Goal: Information Seeking & Learning: Compare options

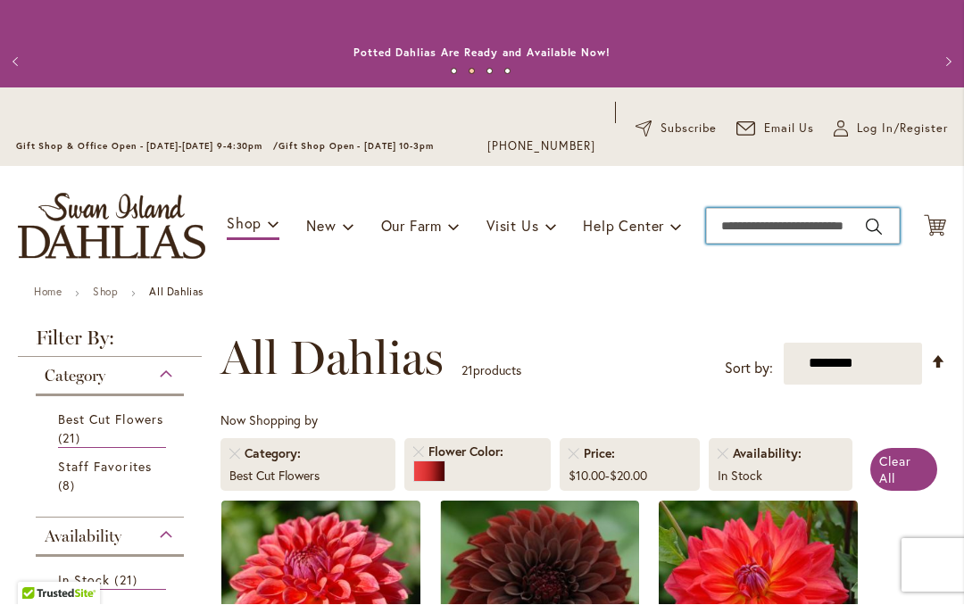
click at [752, 219] on input "Search" at bounding box center [803, 227] width 194 height 36
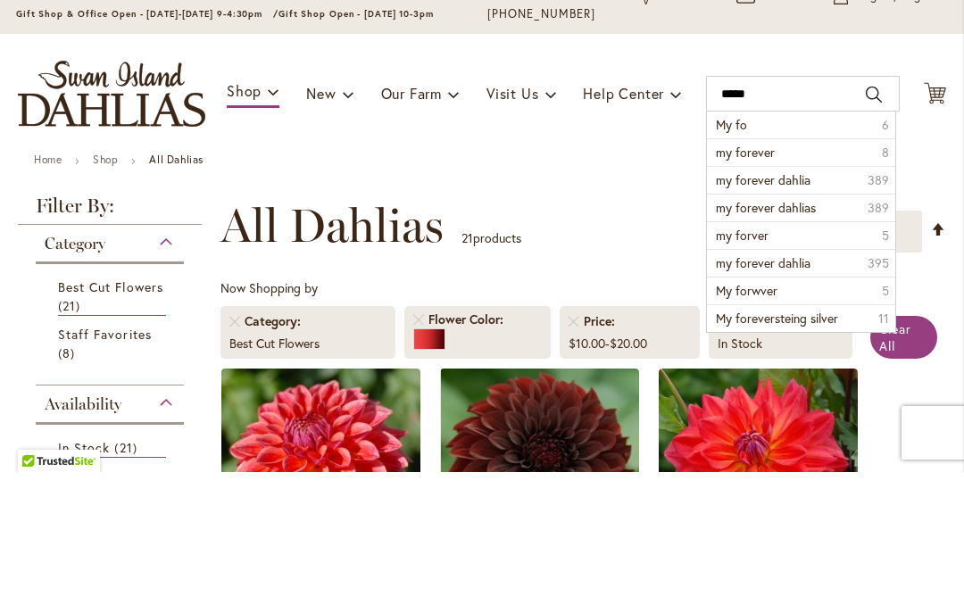
click at [737, 277] on span "my forever" at bounding box center [745, 285] width 59 height 17
type input "**********"
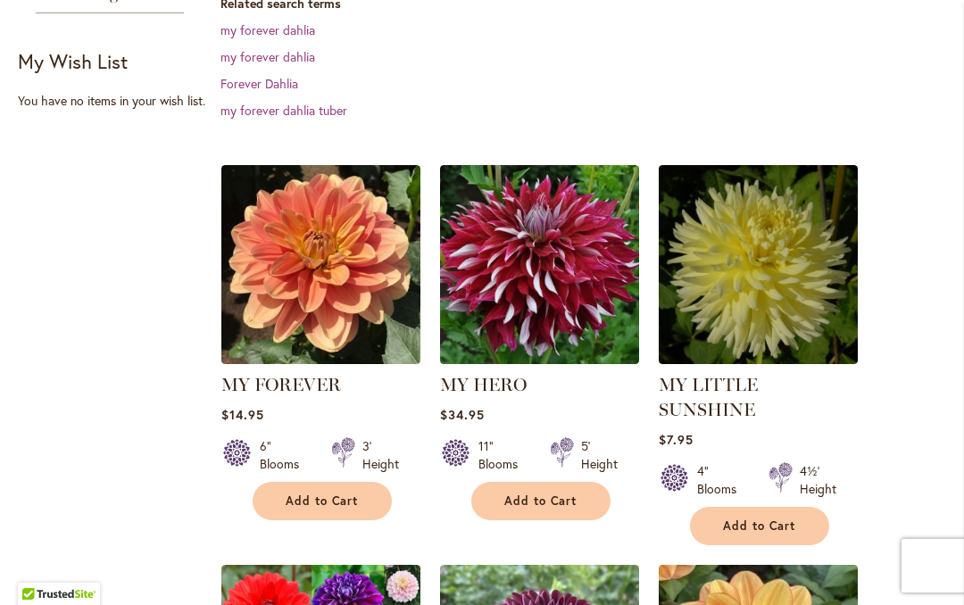
scroll to position [461, 0]
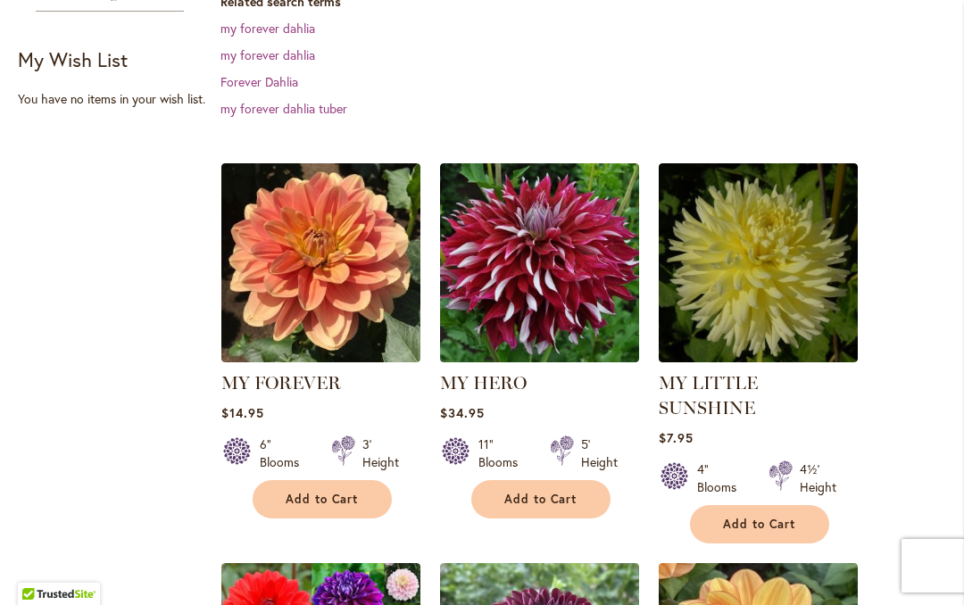
click at [277, 301] on img at bounding box center [320, 262] width 199 height 199
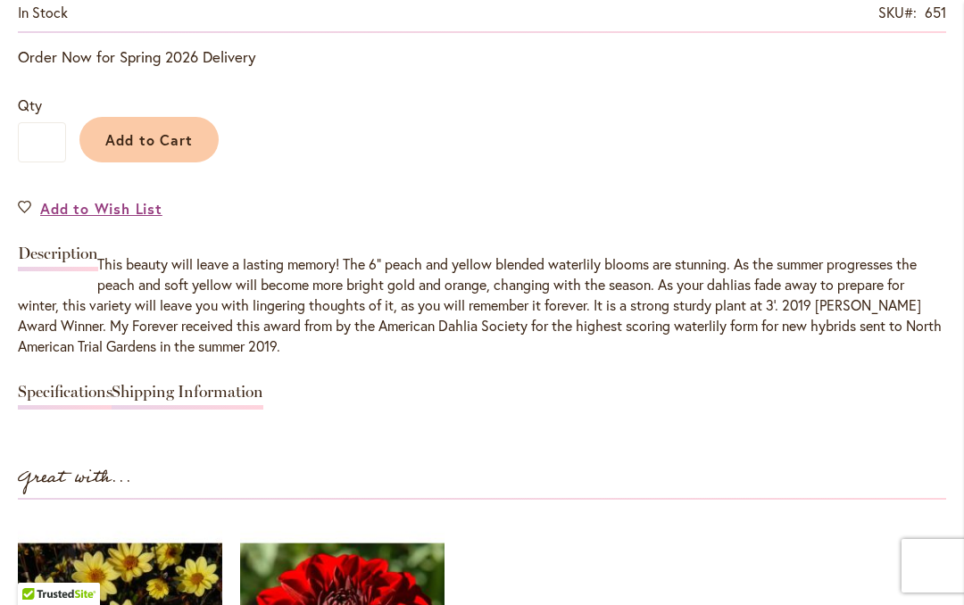
scroll to position [1437, 0]
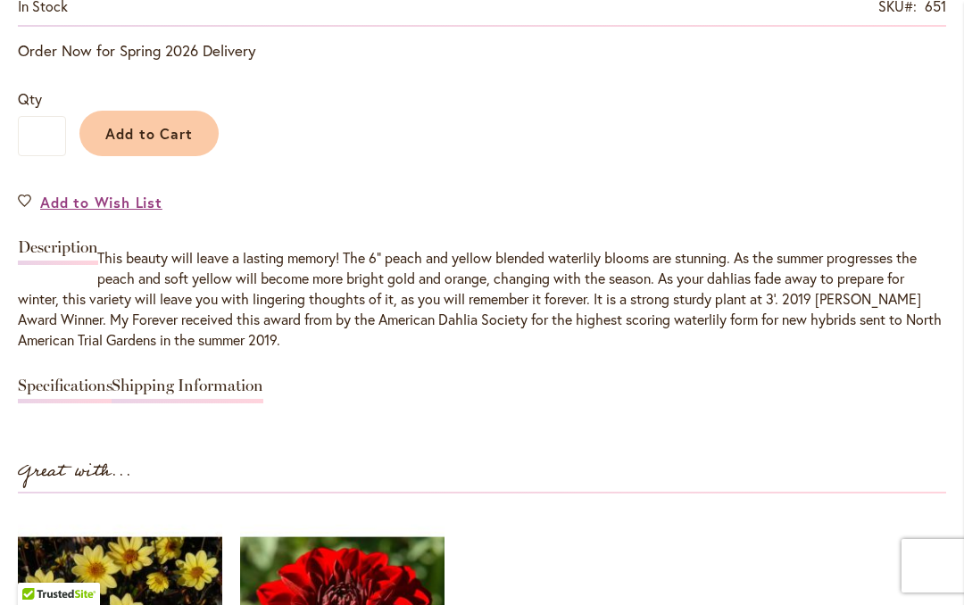
click at [74, 391] on link "Specifications" at bounding box center [65, 390] width 95 height 26
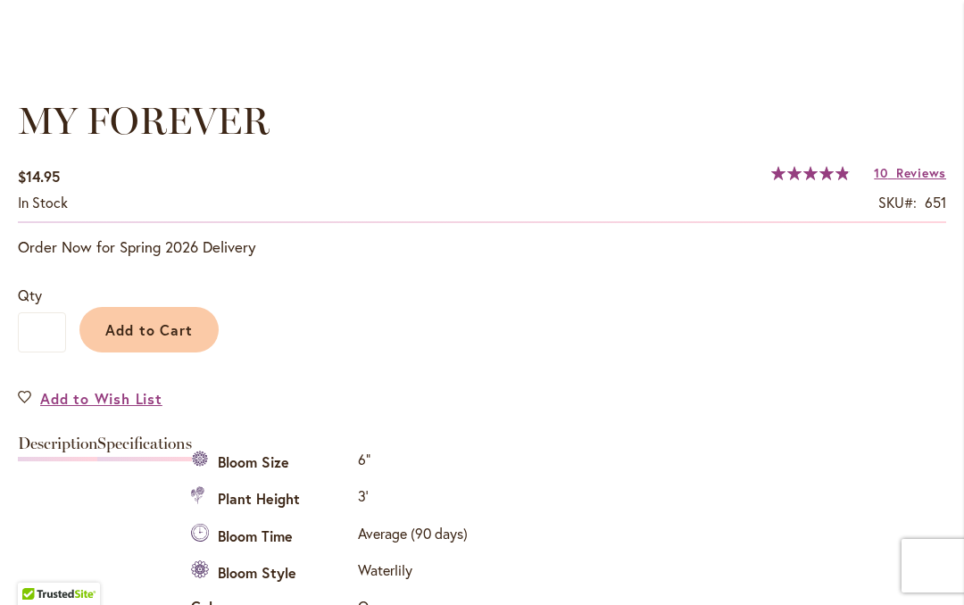
scroll to position [1221, 0]
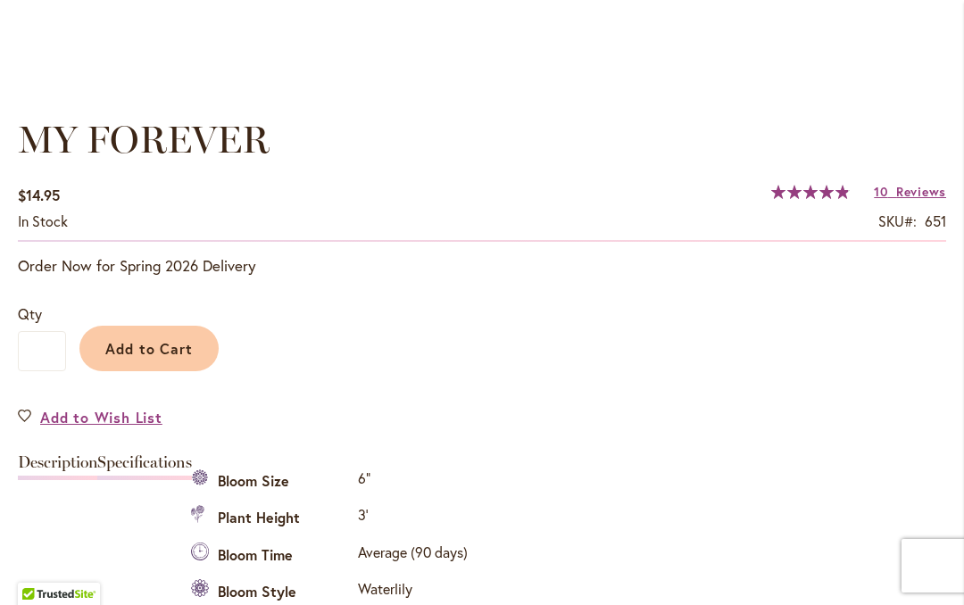
click at [915, 195] on span "Reviews" at bounding box center [921, 191] width 50 height 17
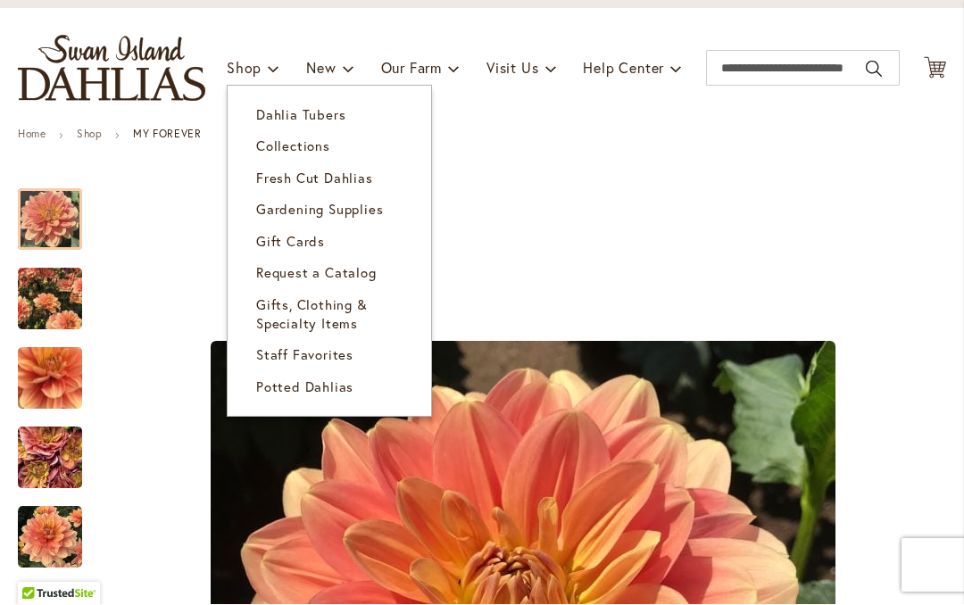
scroll to position [163, 0]
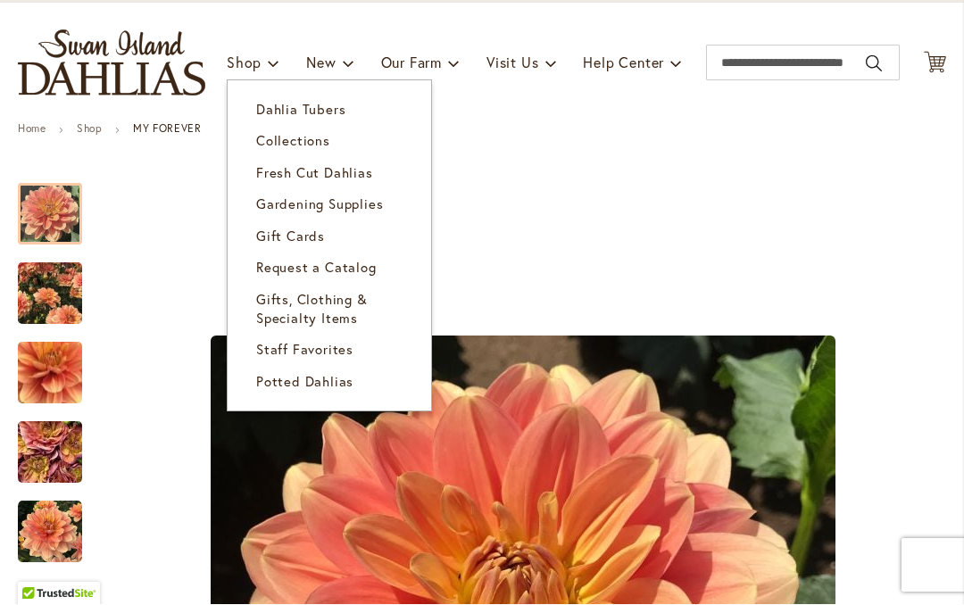
click at [283, 112] on span "Dahlia Tubers" at bounding box center [300, 110] width 89 height 18
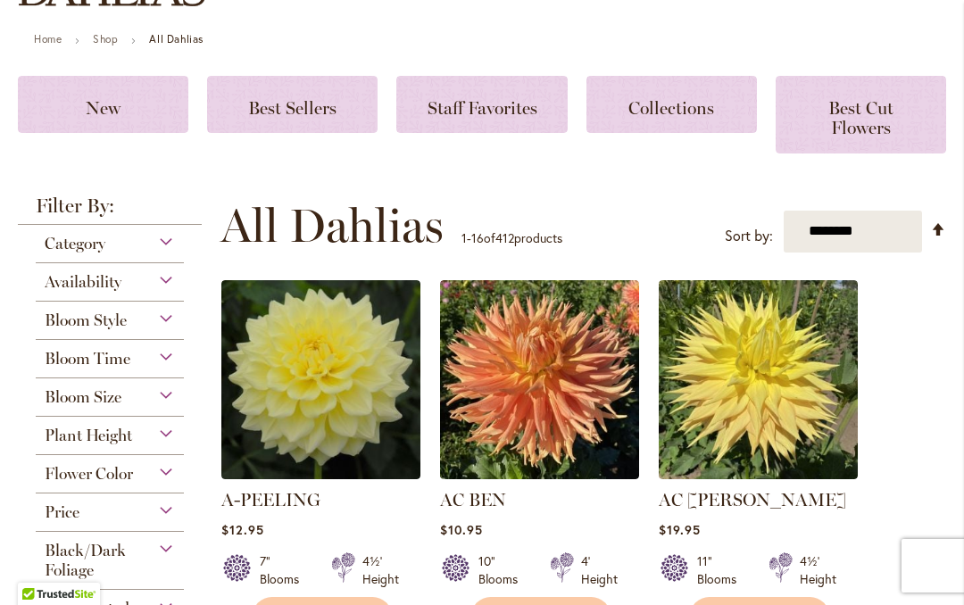
scroll to position [349, 0]
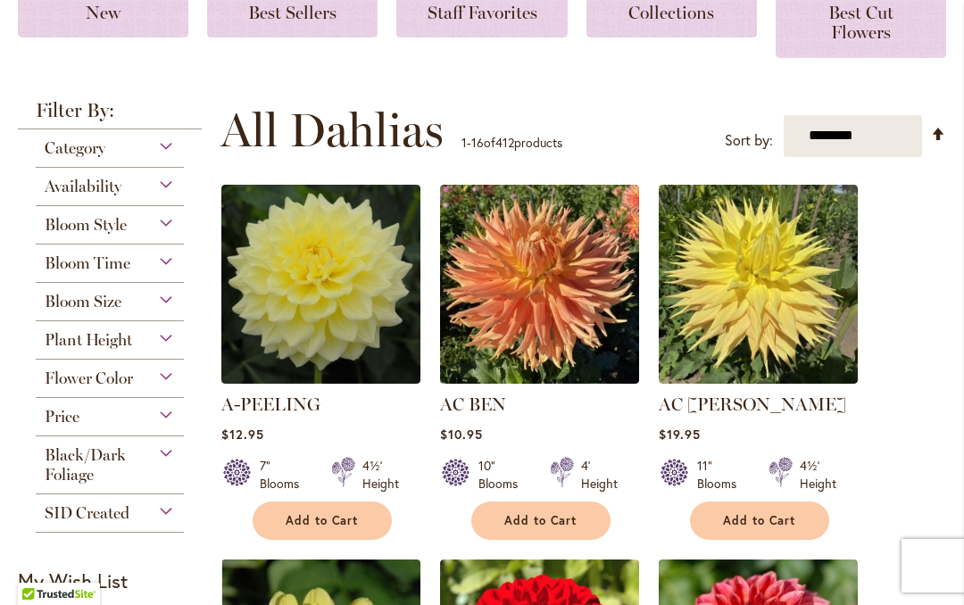
click at [51, 378] on span "Flower Color" at bounding box center [89, 378] width 88 height 20
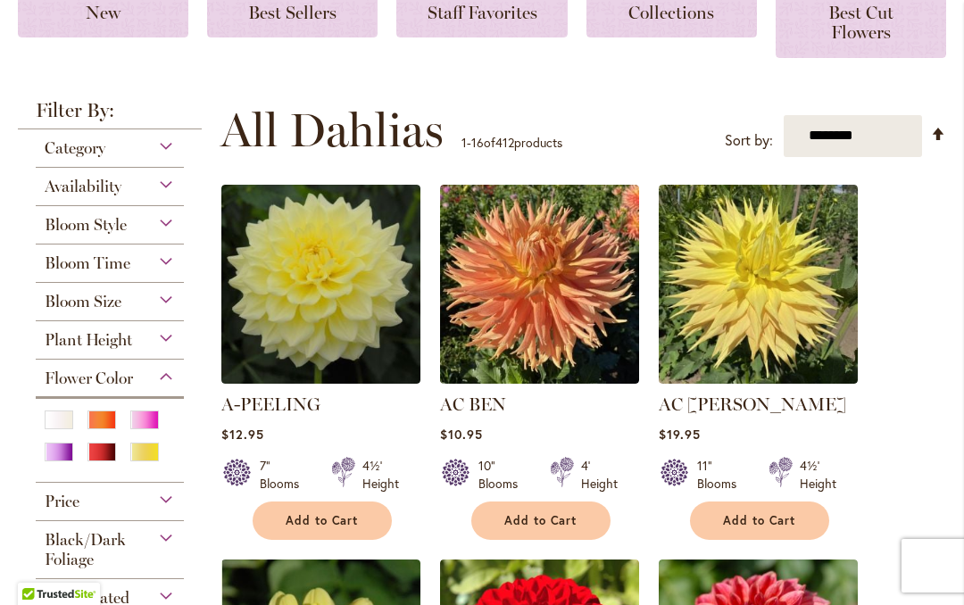
click at [92, 461] on div "Red" at bounding box center [101, 452] width 29 height 19
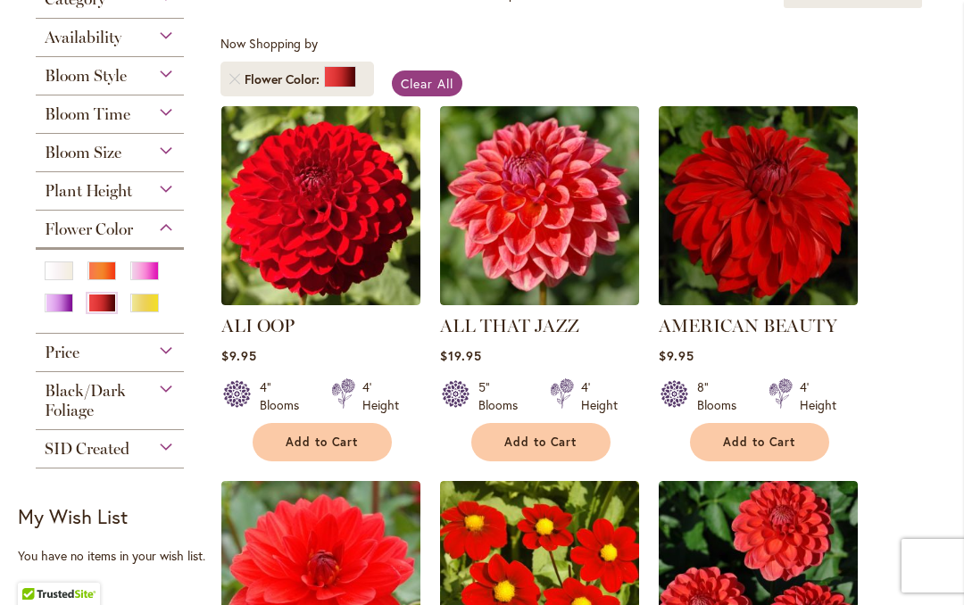
scroll to position [370, 0]
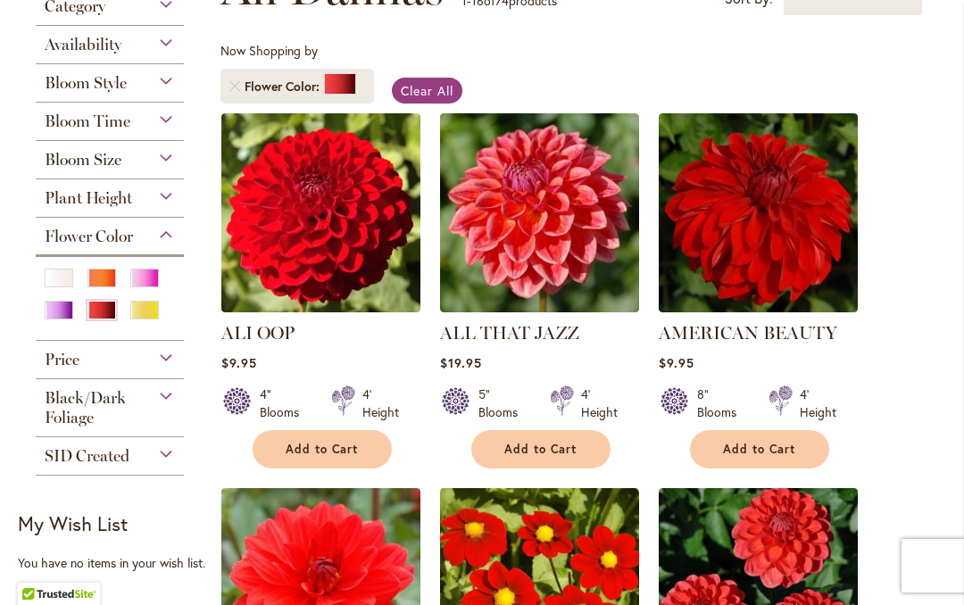
click at [819, 250] on img at bounding box center [757, 212] width 199 height 199
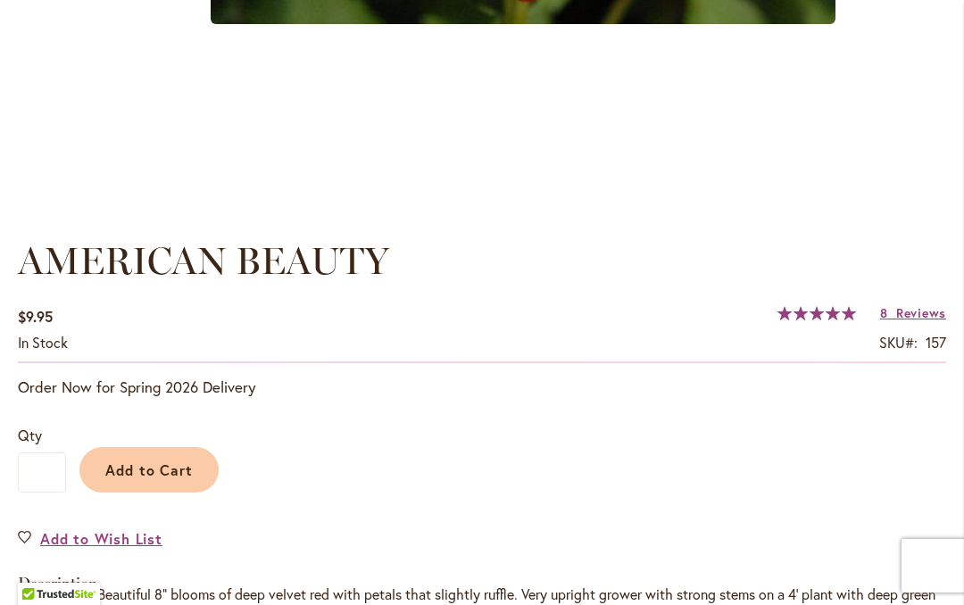
scroll to position [1120, 0]
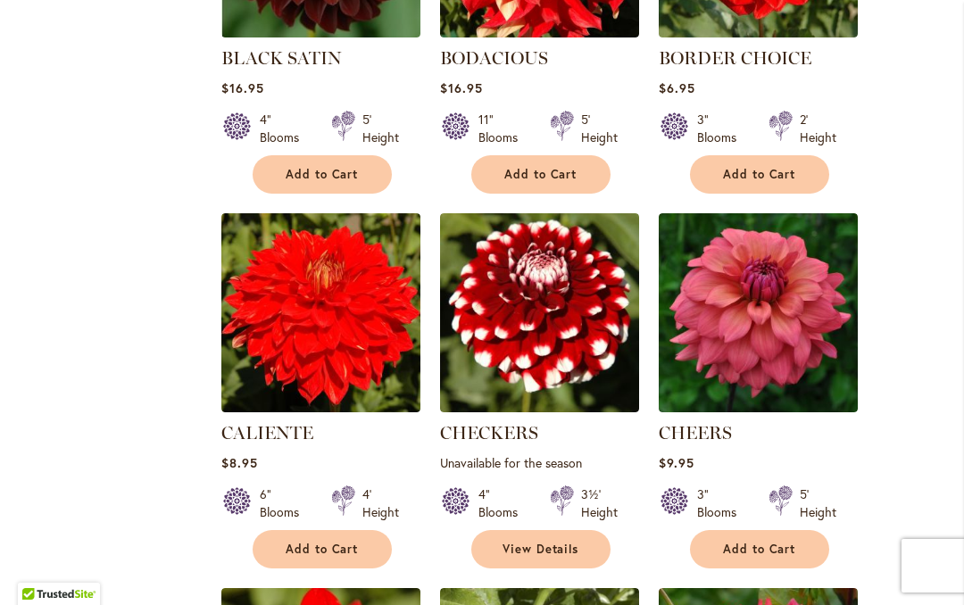
scroll to position [1458, 0]
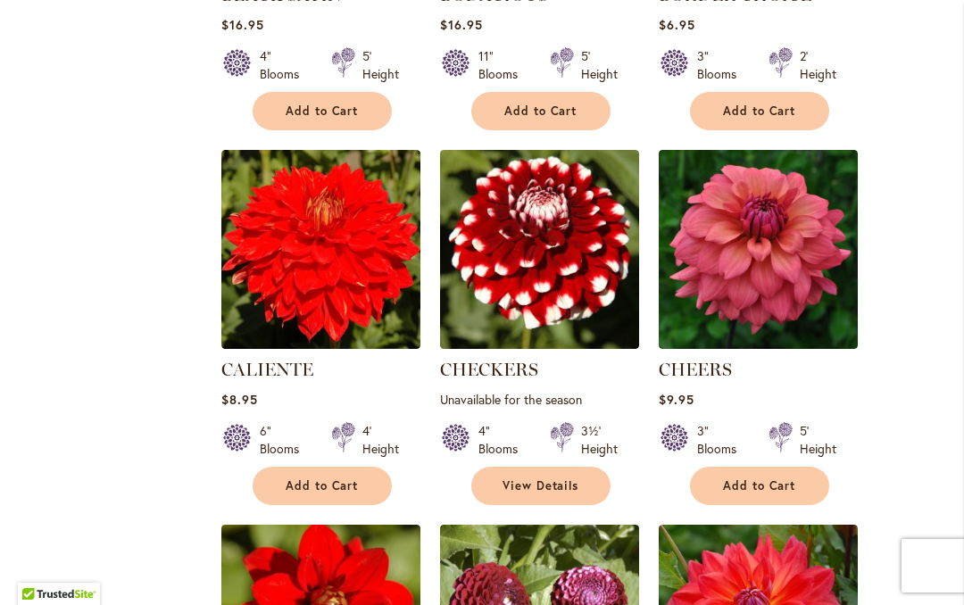
click at [281, 283] on img at bounding box center [320, 249] width 199 height 199
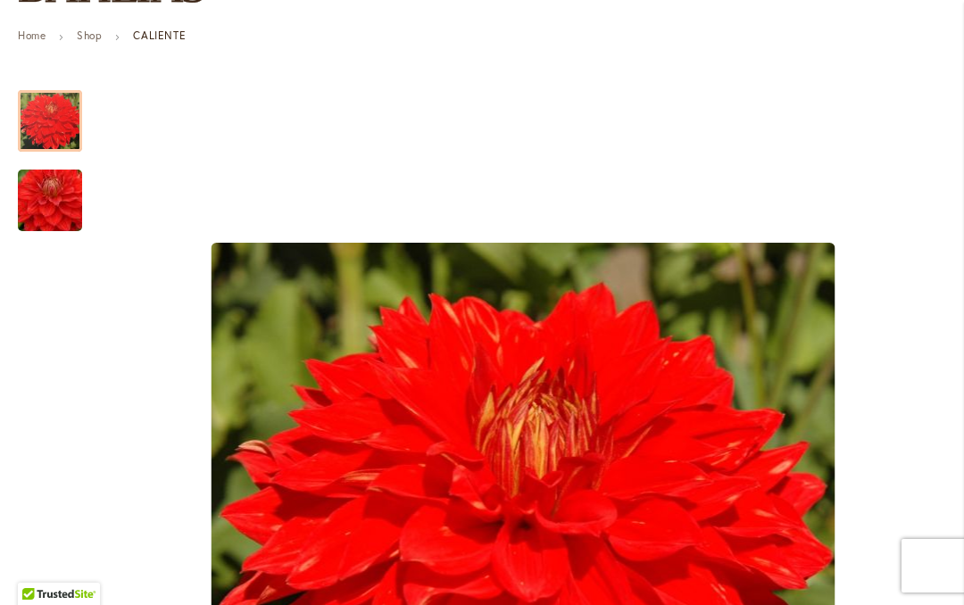
scroll to position [254, 0]
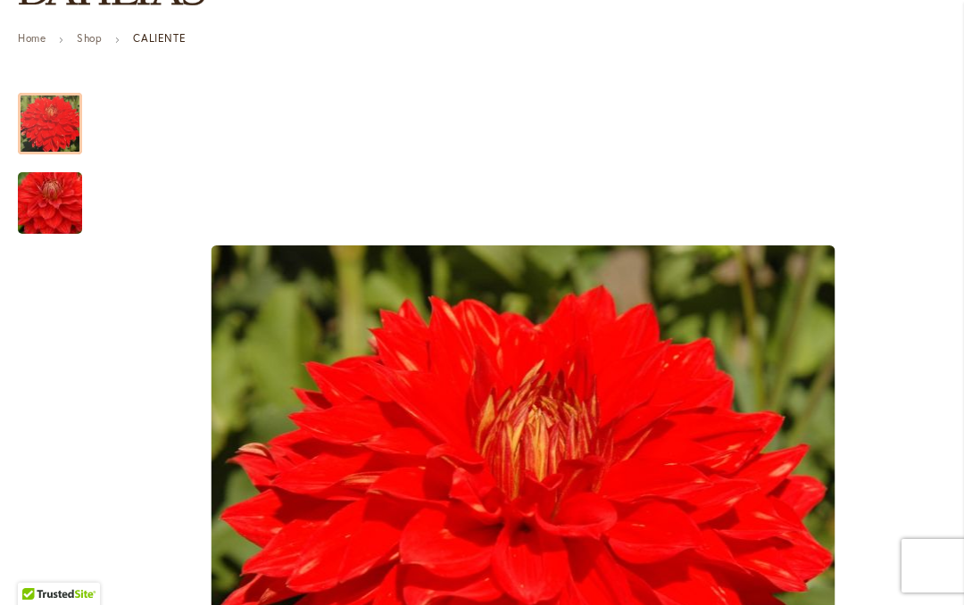
click at [47, 204] on img "CALIENTE" at bounding box center [50, 204] width 128 height 86
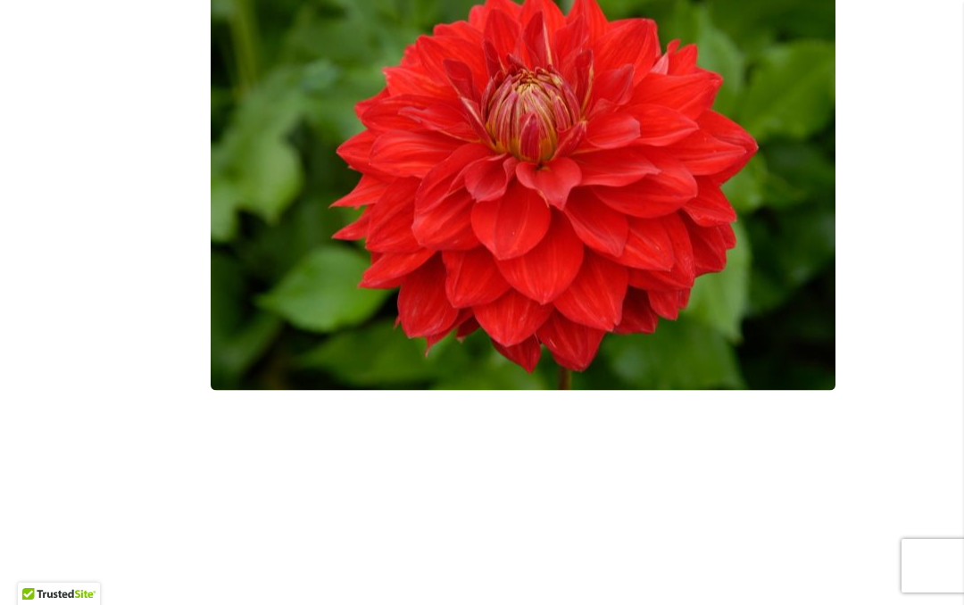
scroll to position [0, 0]
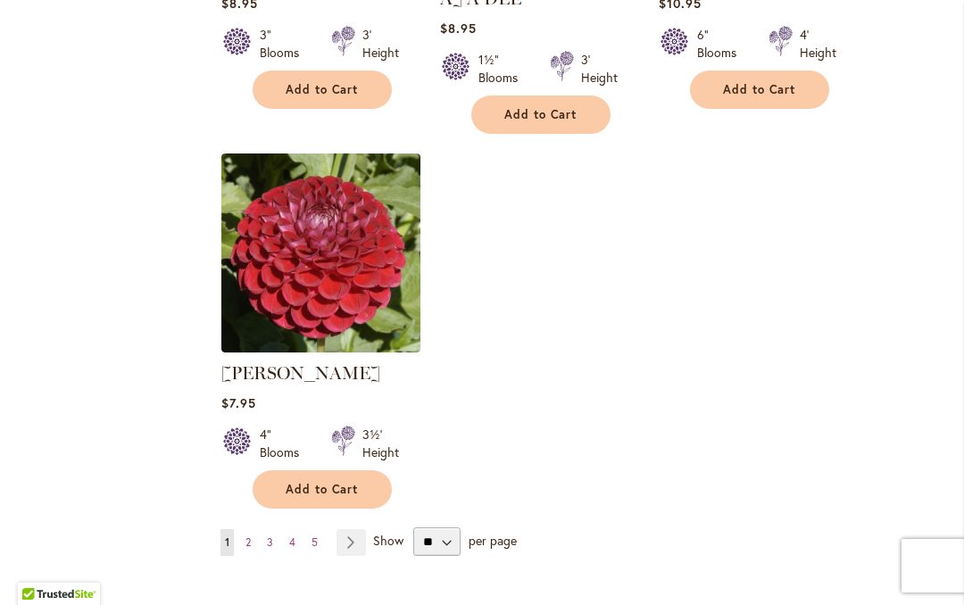
scroll to position [2230, 0]
click at [435, 527] on select "** ** ** **" at bounding box center [436, 540] width 47 height 29
select select "**"
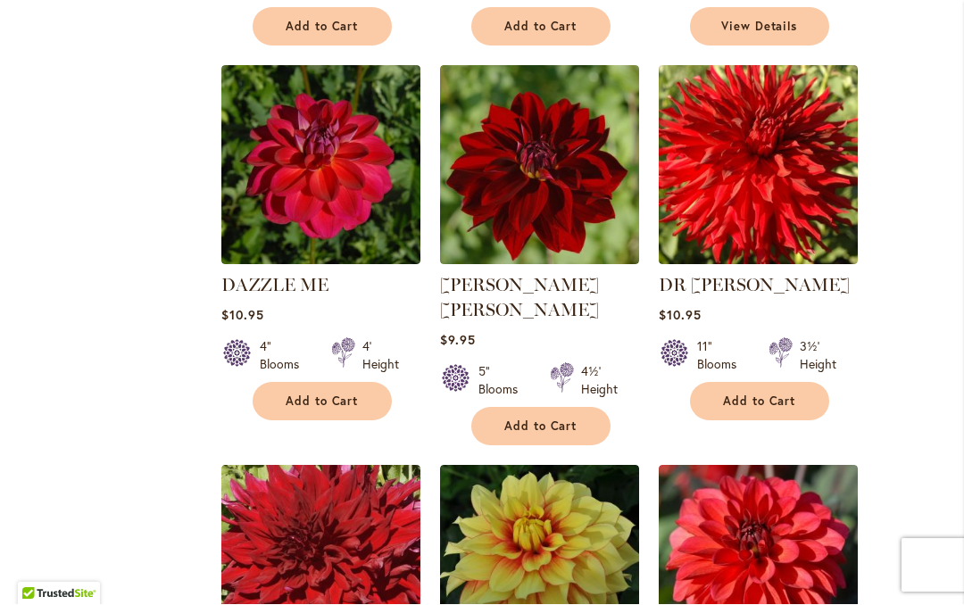
scroll to position [2692, 0]
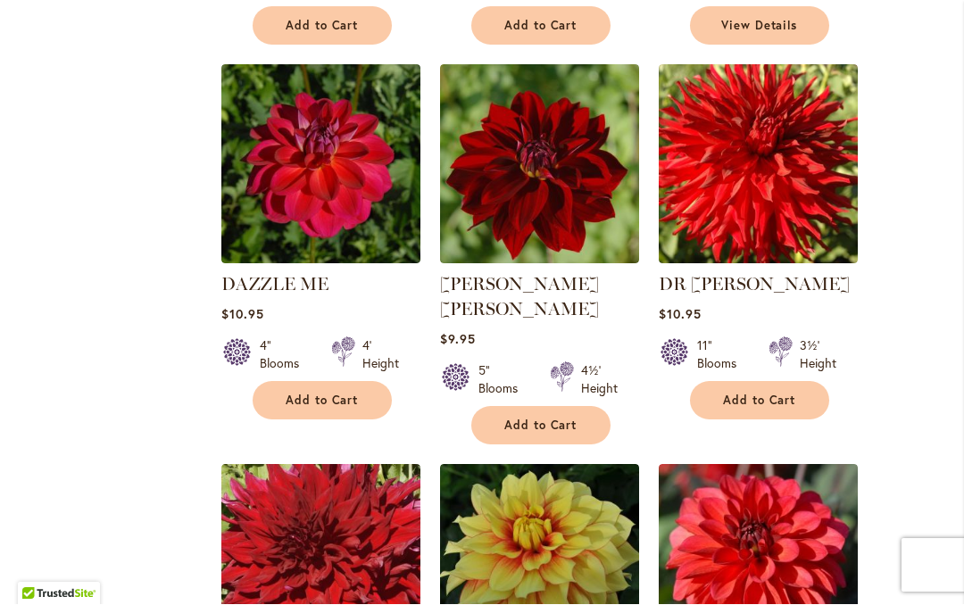
click at [272, 168] on img at bounding box center [320, 164] width 199 height 199
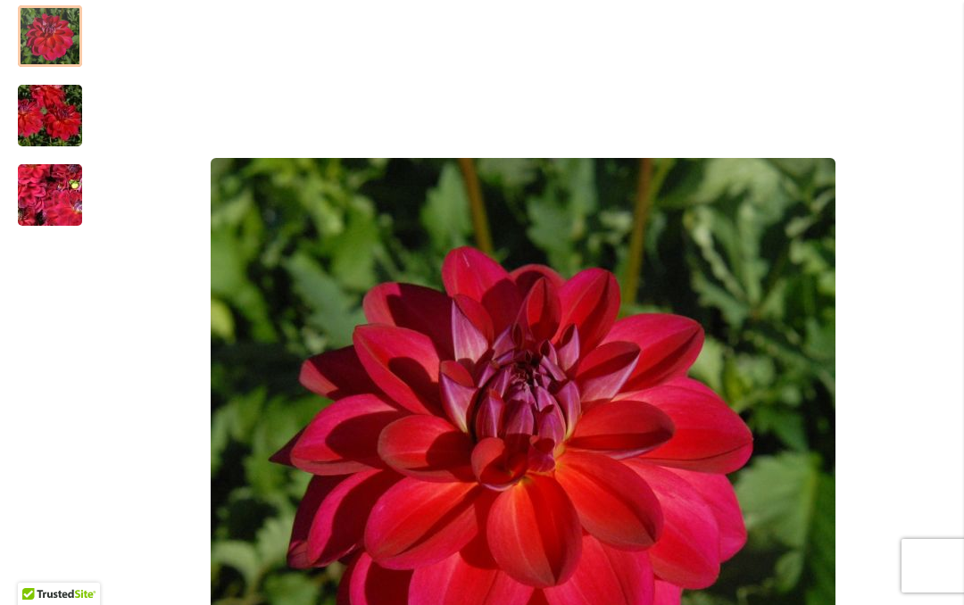
scroll to position [341, 0]
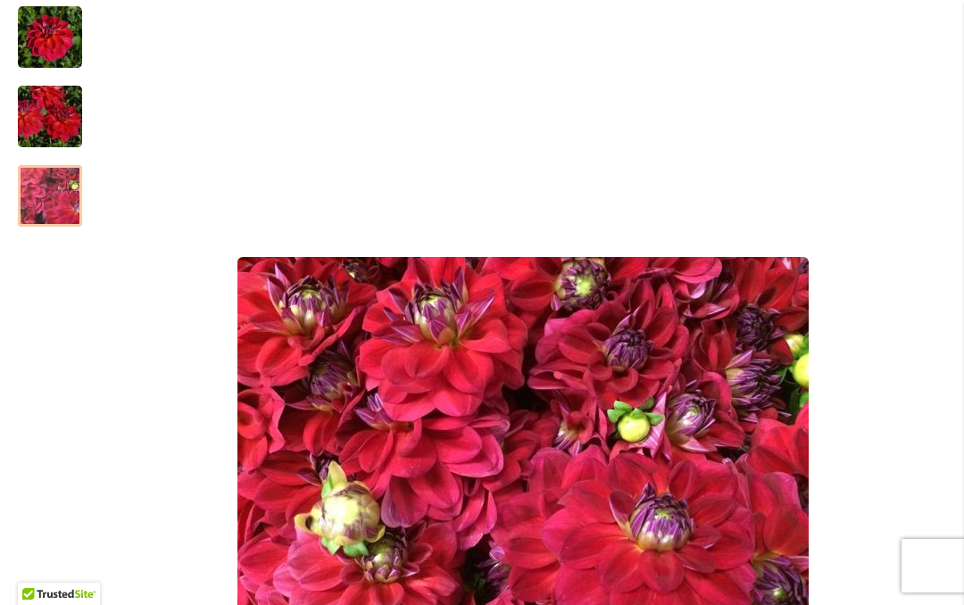
click at [45, 122] on img "DAZZLE ME" at bounding box center [50, 117] width 128 height 86
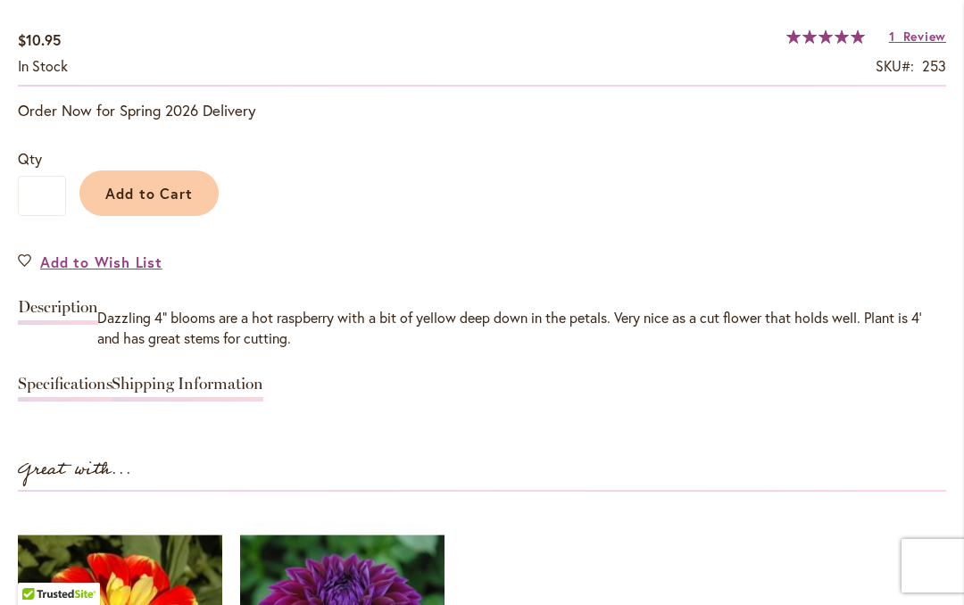
scroll to position [1430, 0]
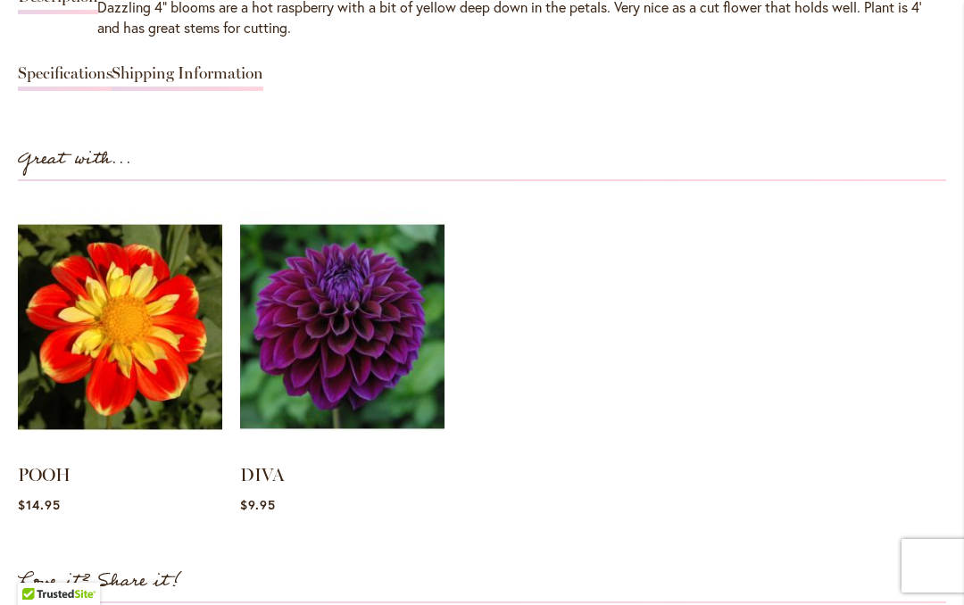
click at [26, 87] on link "Specifications" at bounding box center [65, 78] width 95 height 26
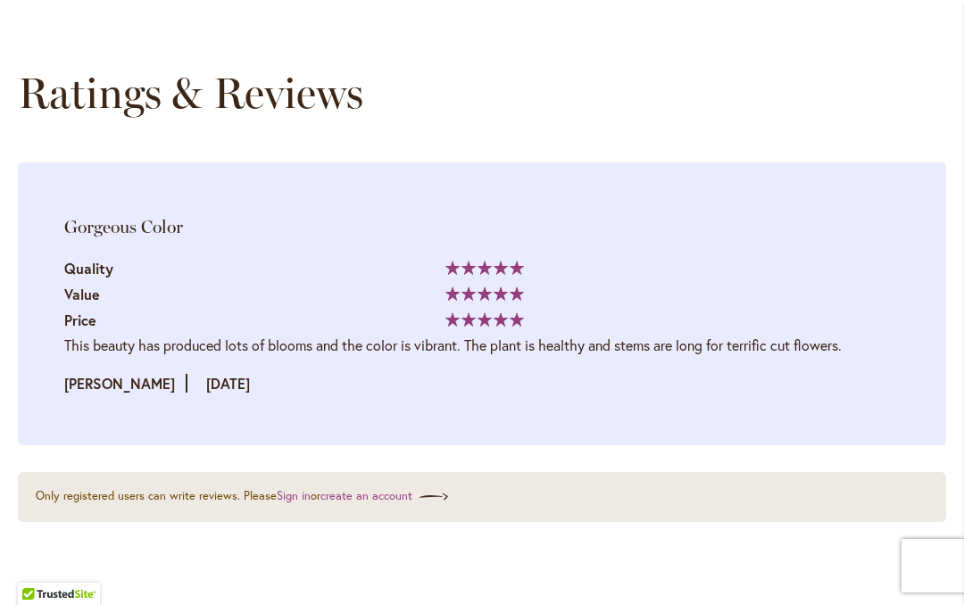
scroll to position [3292, 0]
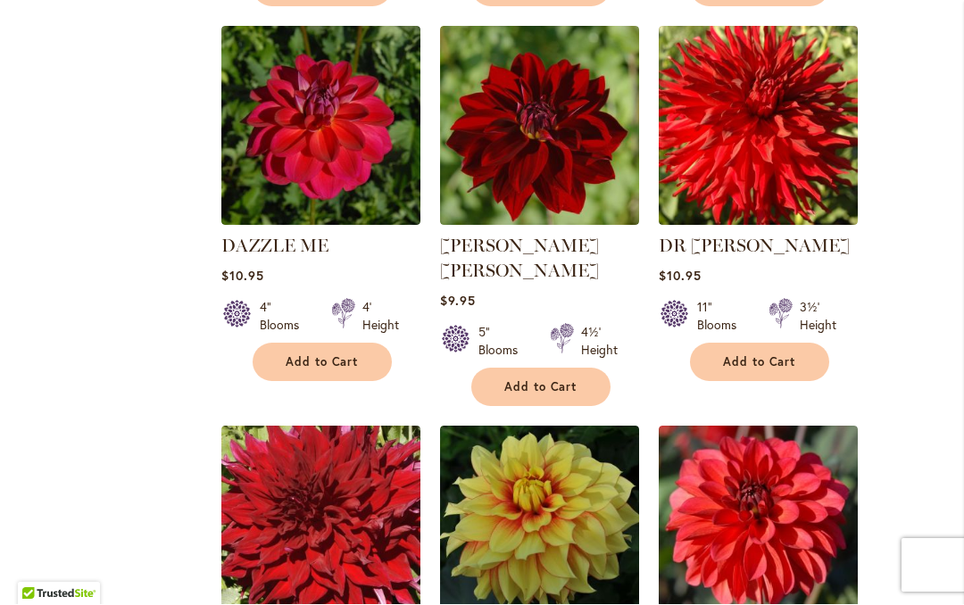
scroll to position [2732, 0]
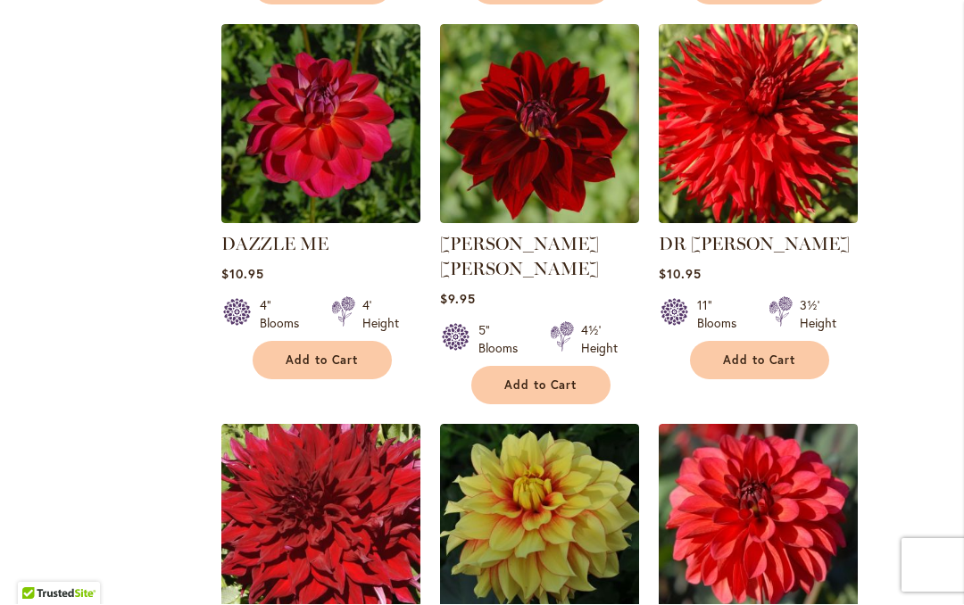
click at [802, 133] on img at bounding box center [757, 124] width 199 height 199
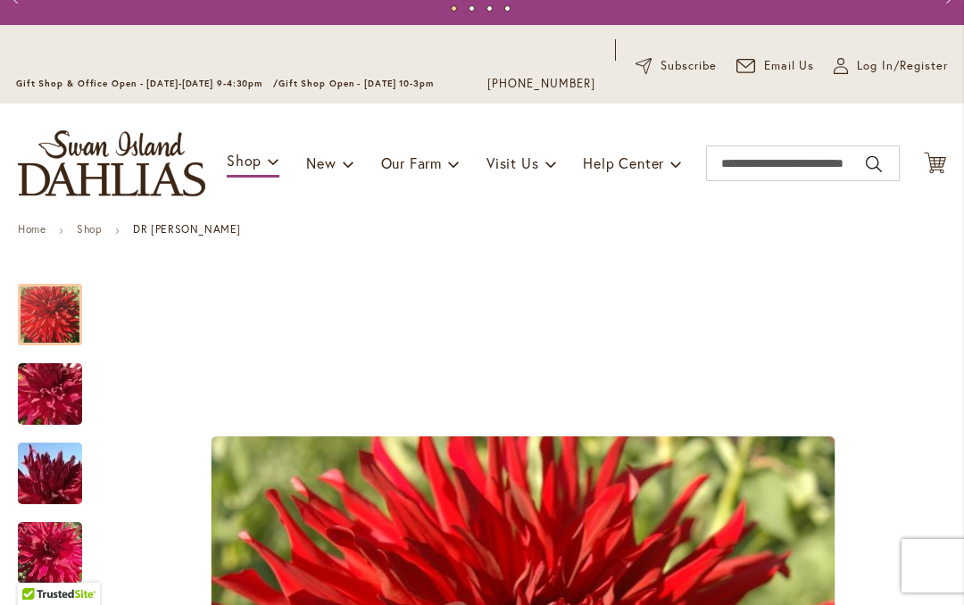
scroll to position [174, 0]
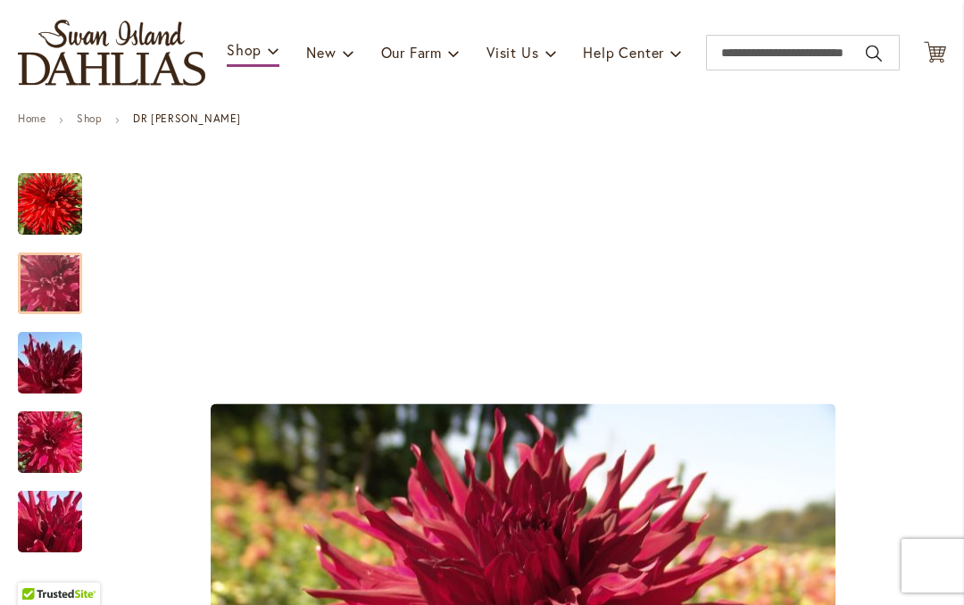
click at [28, 263] on div at bounding box center [50, 284] width 64 height 62
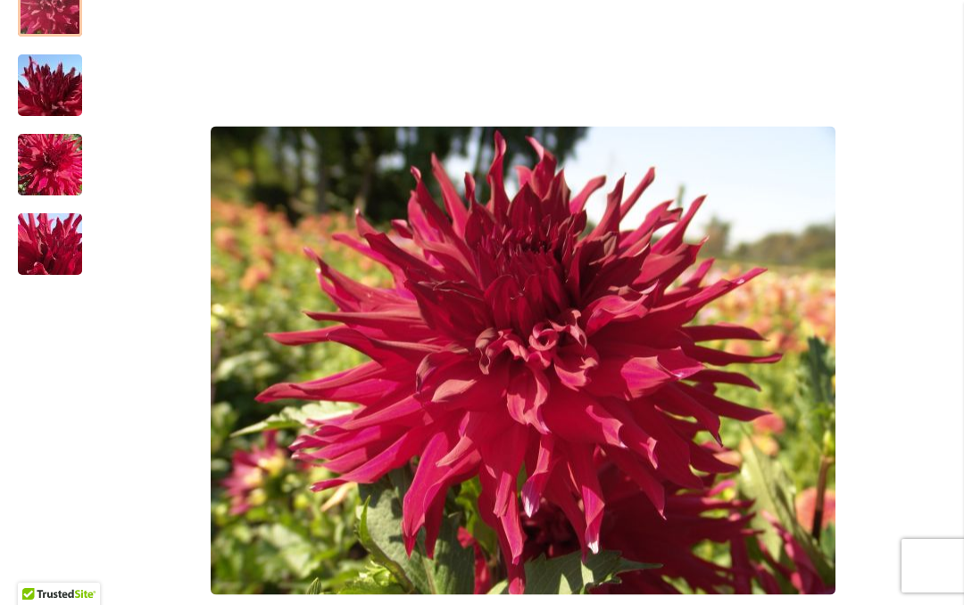
scroll to position [472, 0]
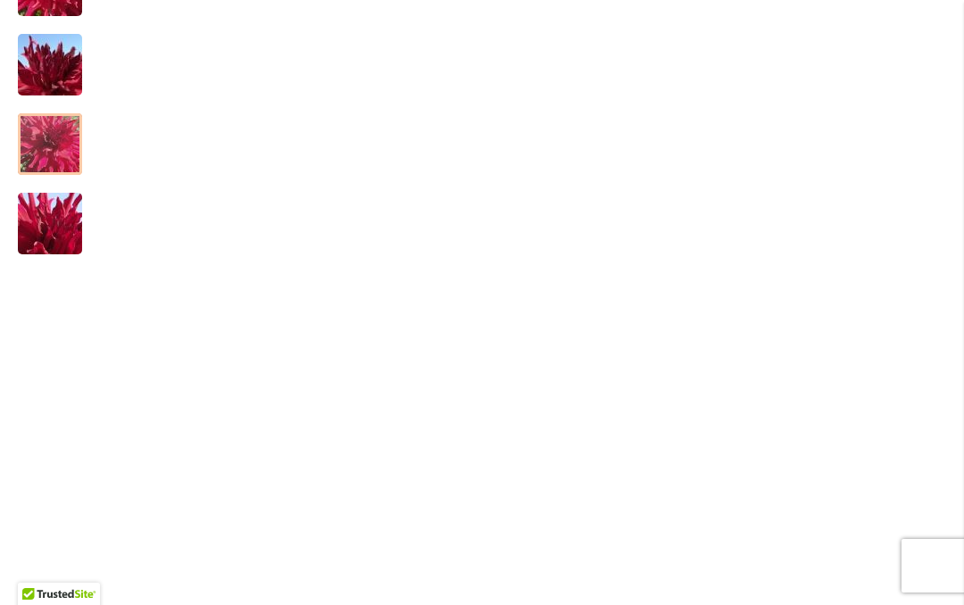
click at [36, 142] on img "DR LES" at bounding box center [50, 144] width 128 height 96
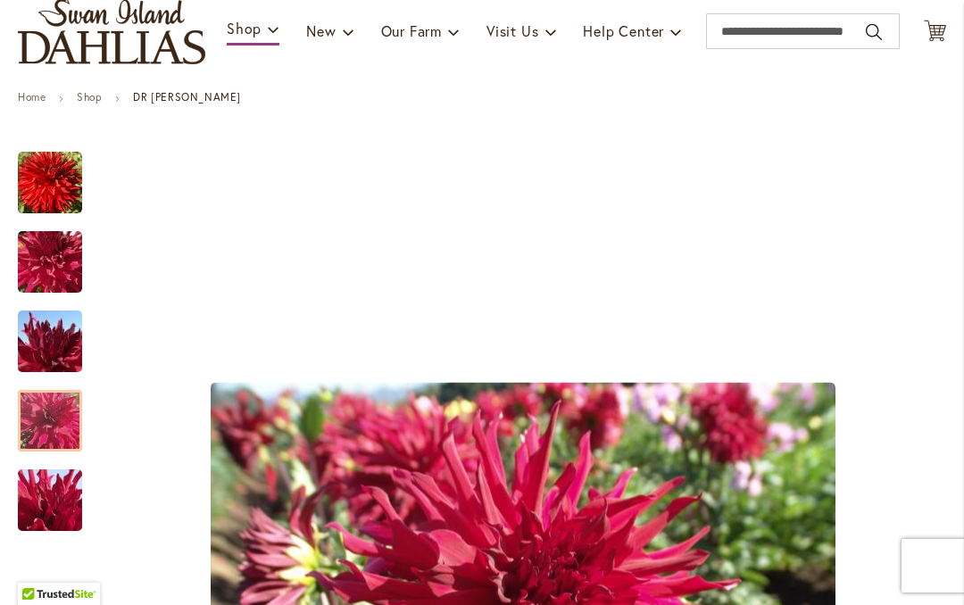
scroll to position [160, 0]
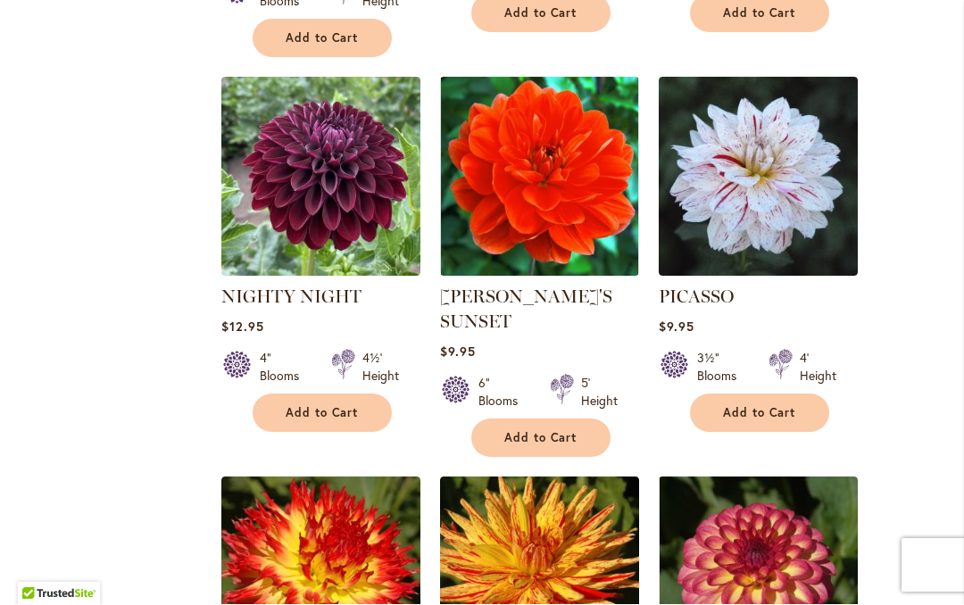
scroll to position [6141, 0]
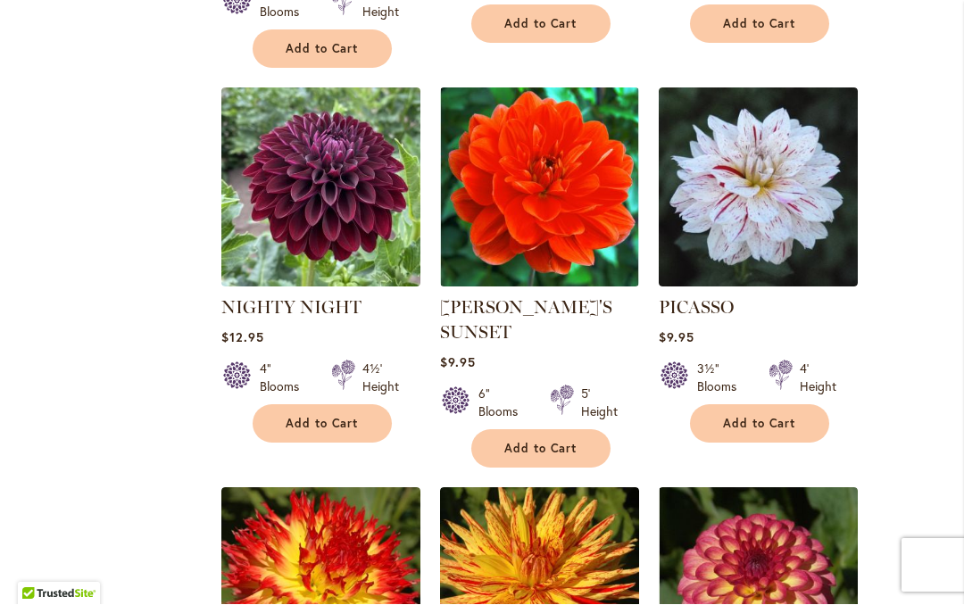
click at [709, 163] on img at bounding box center [757, 187] width 199 height 199
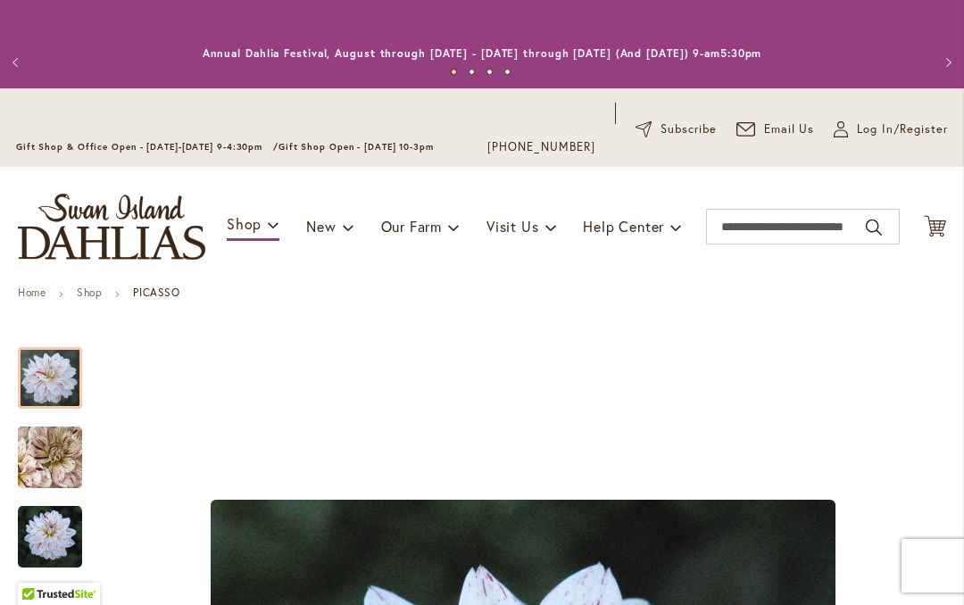
click at [46, 409] on div at bounding box center [50, 378] width 64 height 62
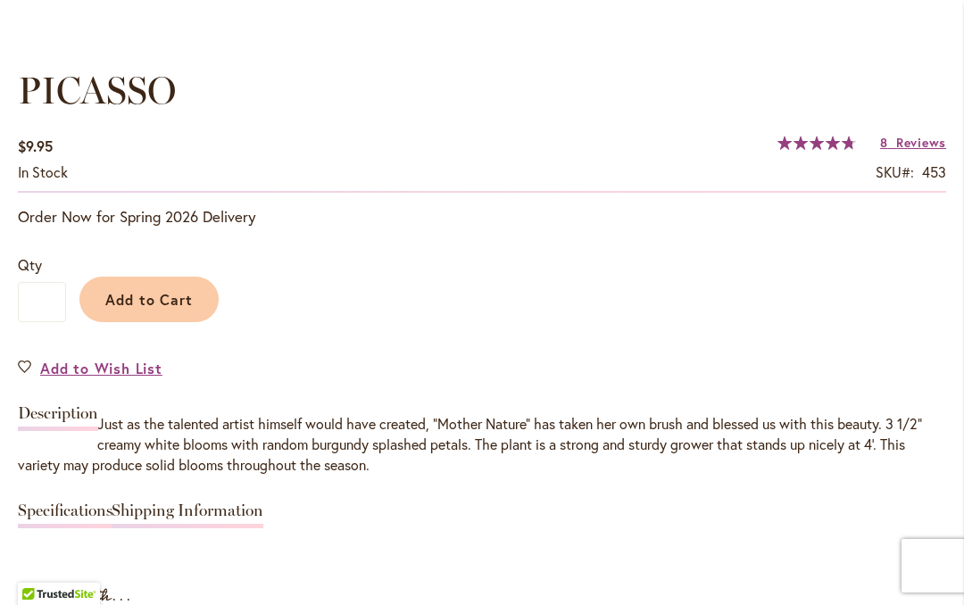
scroll to position [1143, 0]
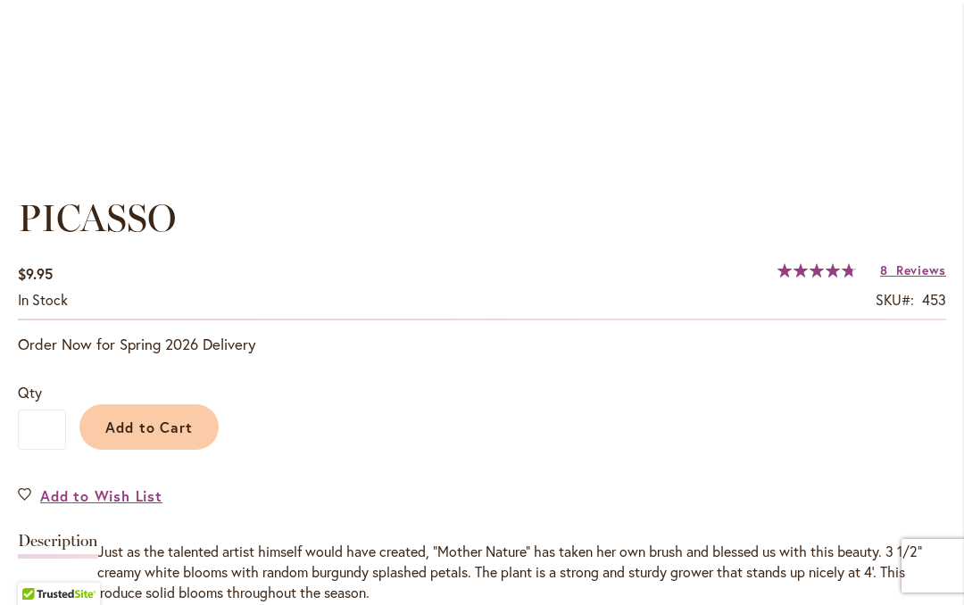
click at [898, 274] on span "Reviews" at bounding box center [921, 269] width 50 height 17
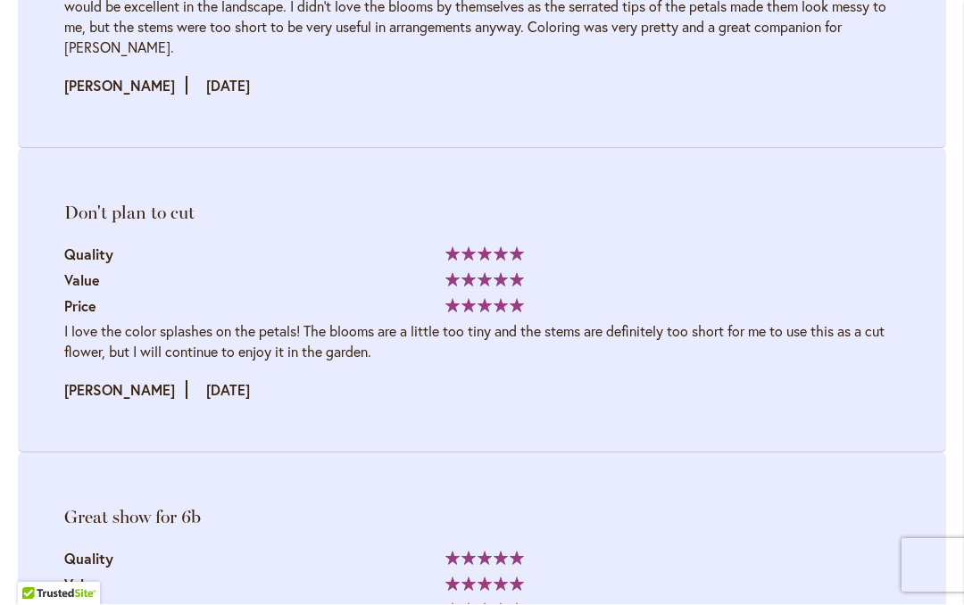
scroll to position [3186, 0]
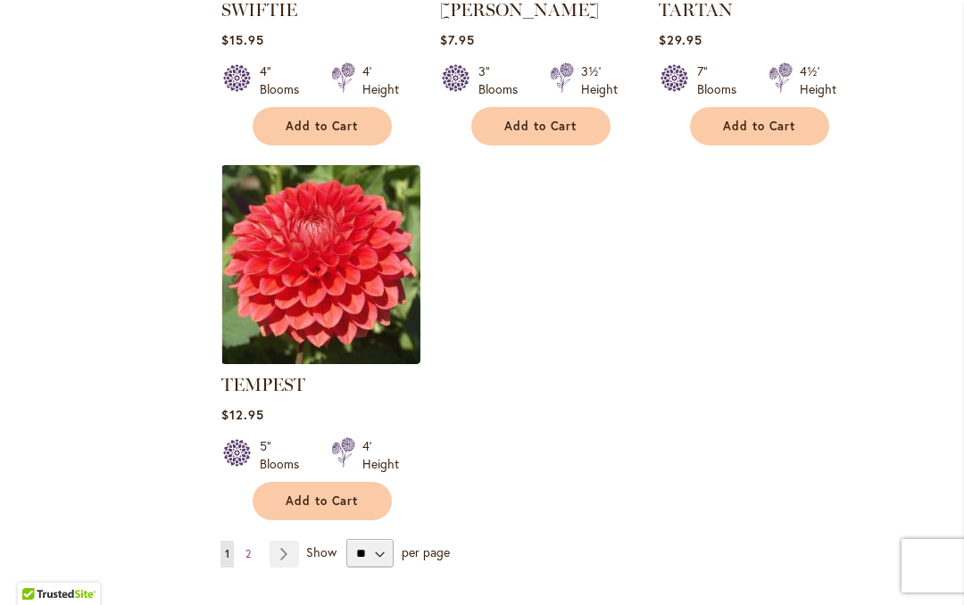
scroll to position [8373, 0]
